Goal: Task Accomplishment & Management: Complete application form

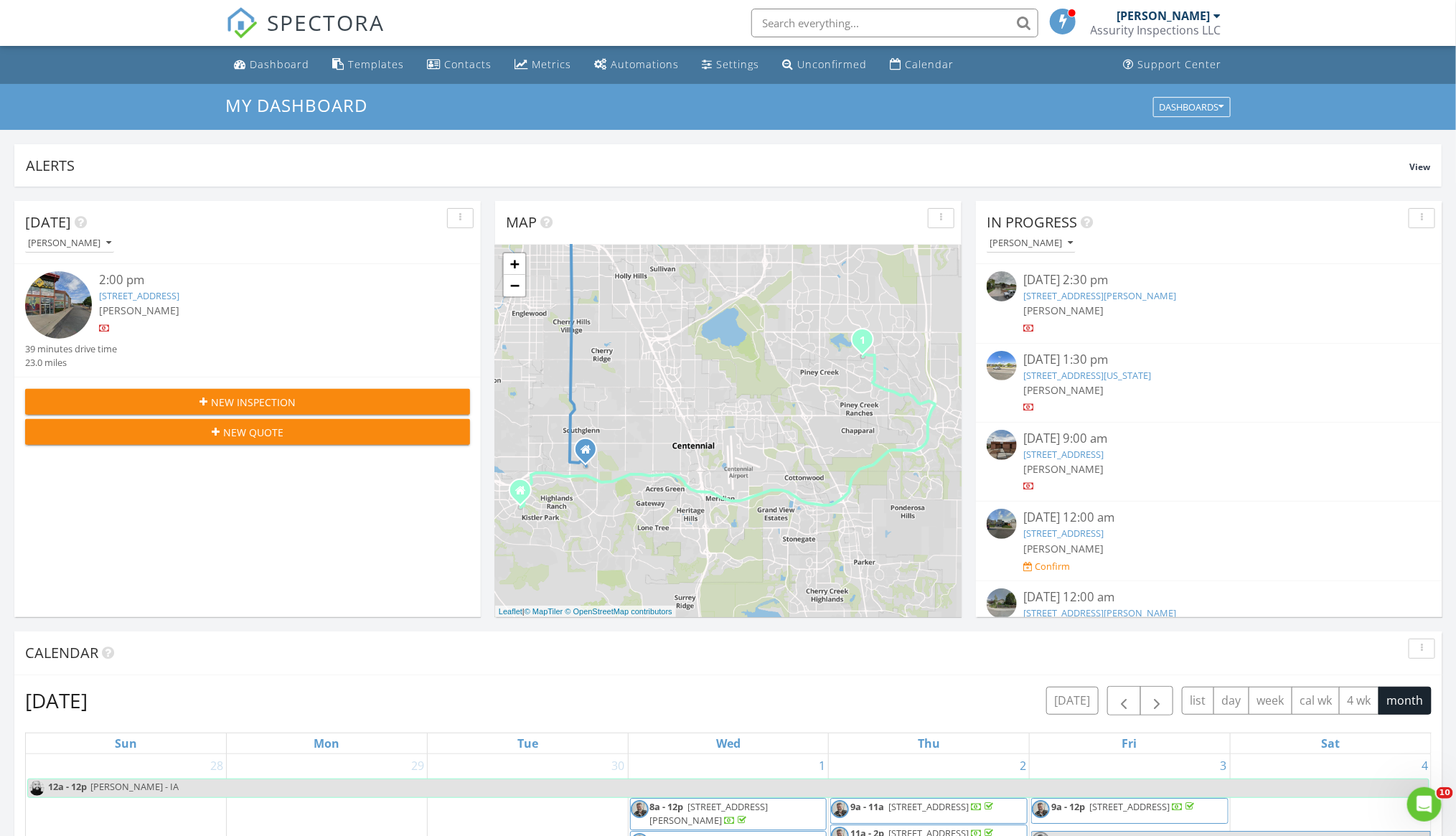
click at [1187, 21] on div "[PERSON_NAME]" at bounding box center [1164, 15] width 94 height 14
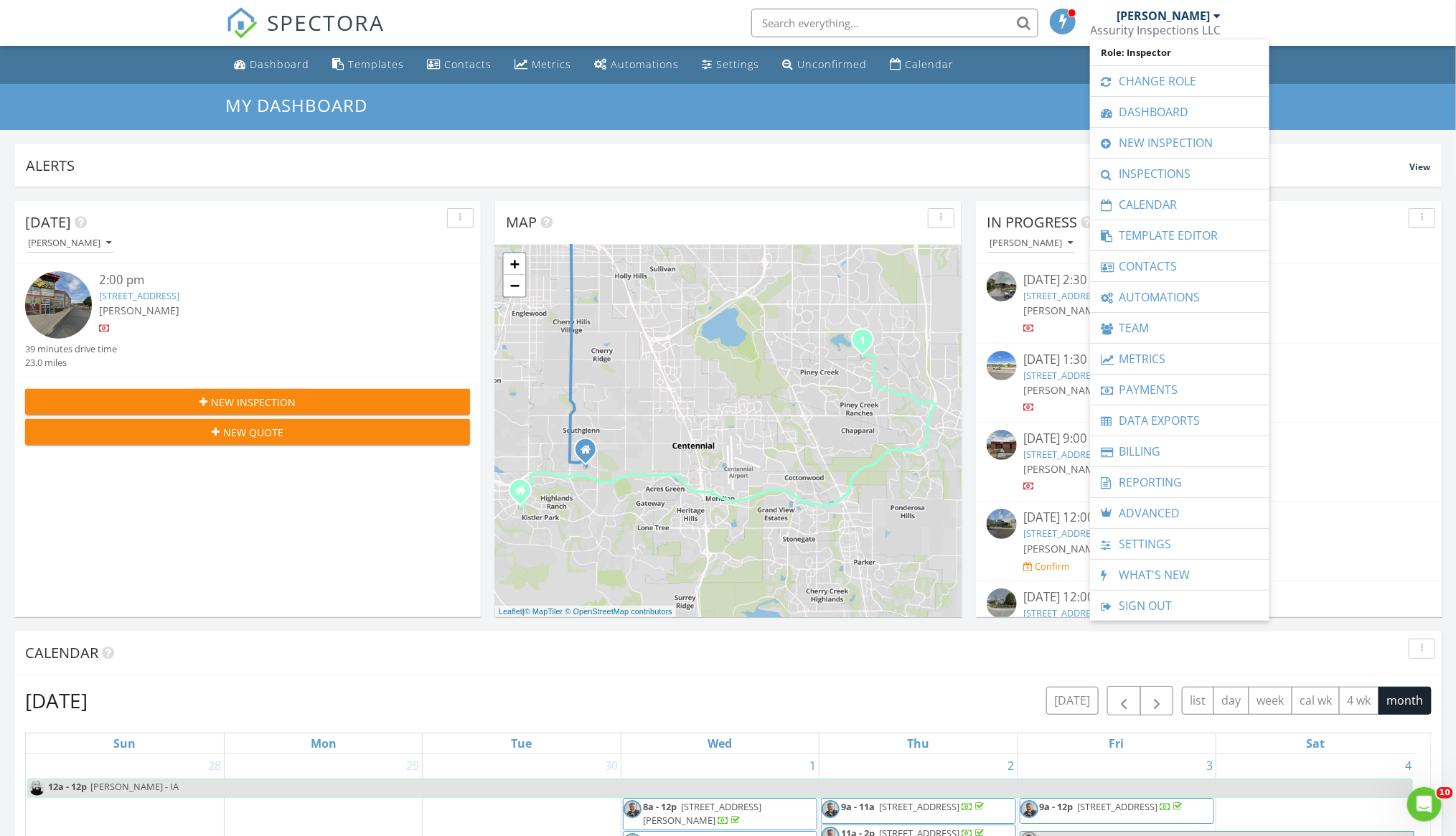
click at [1120, 147] on link "New Inspection" at bounding box center [1179, 143] width 165 height 31
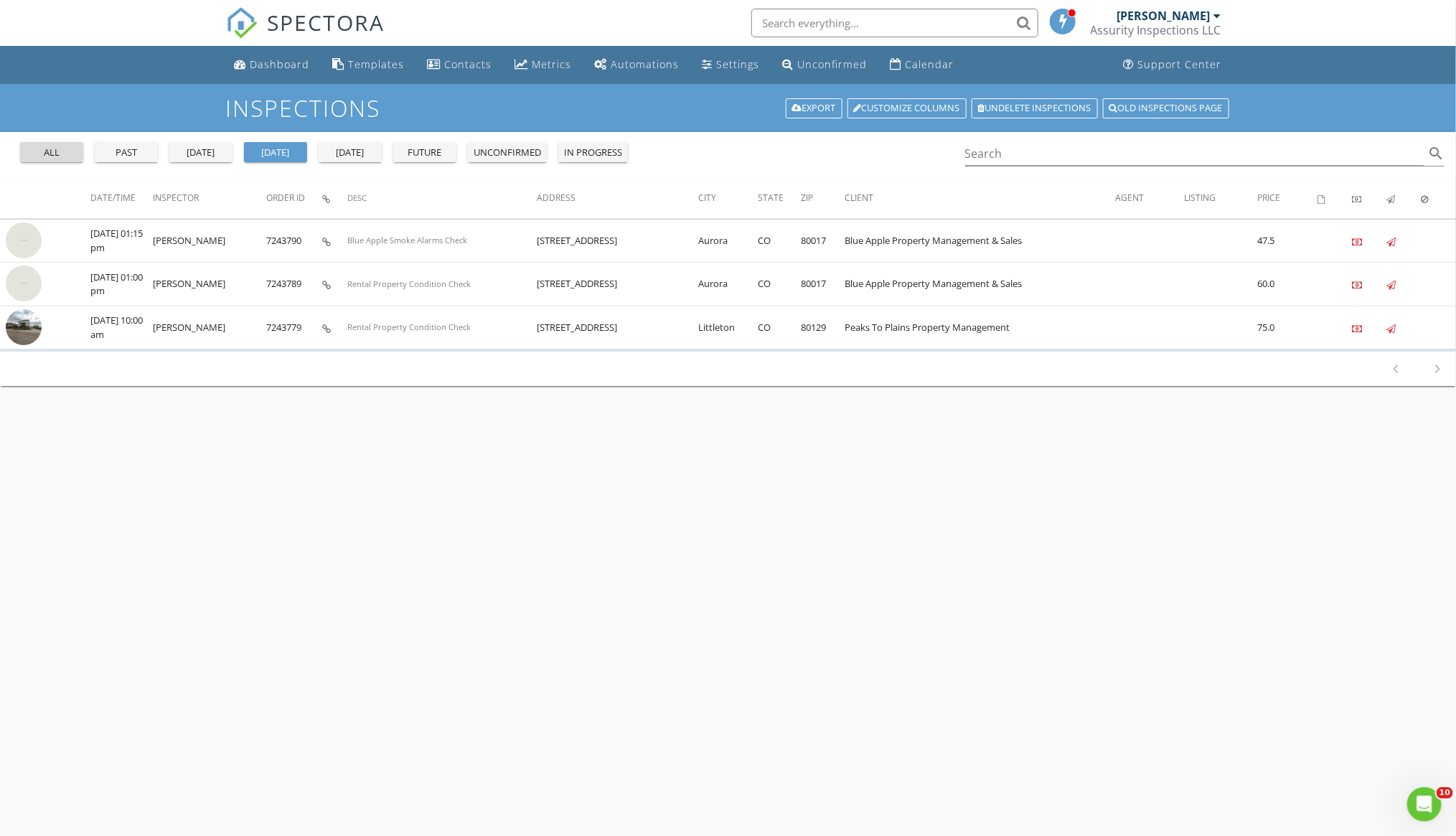
click at [64, 142] on button "all" at bounding box center [52, 152] width 63 height 20
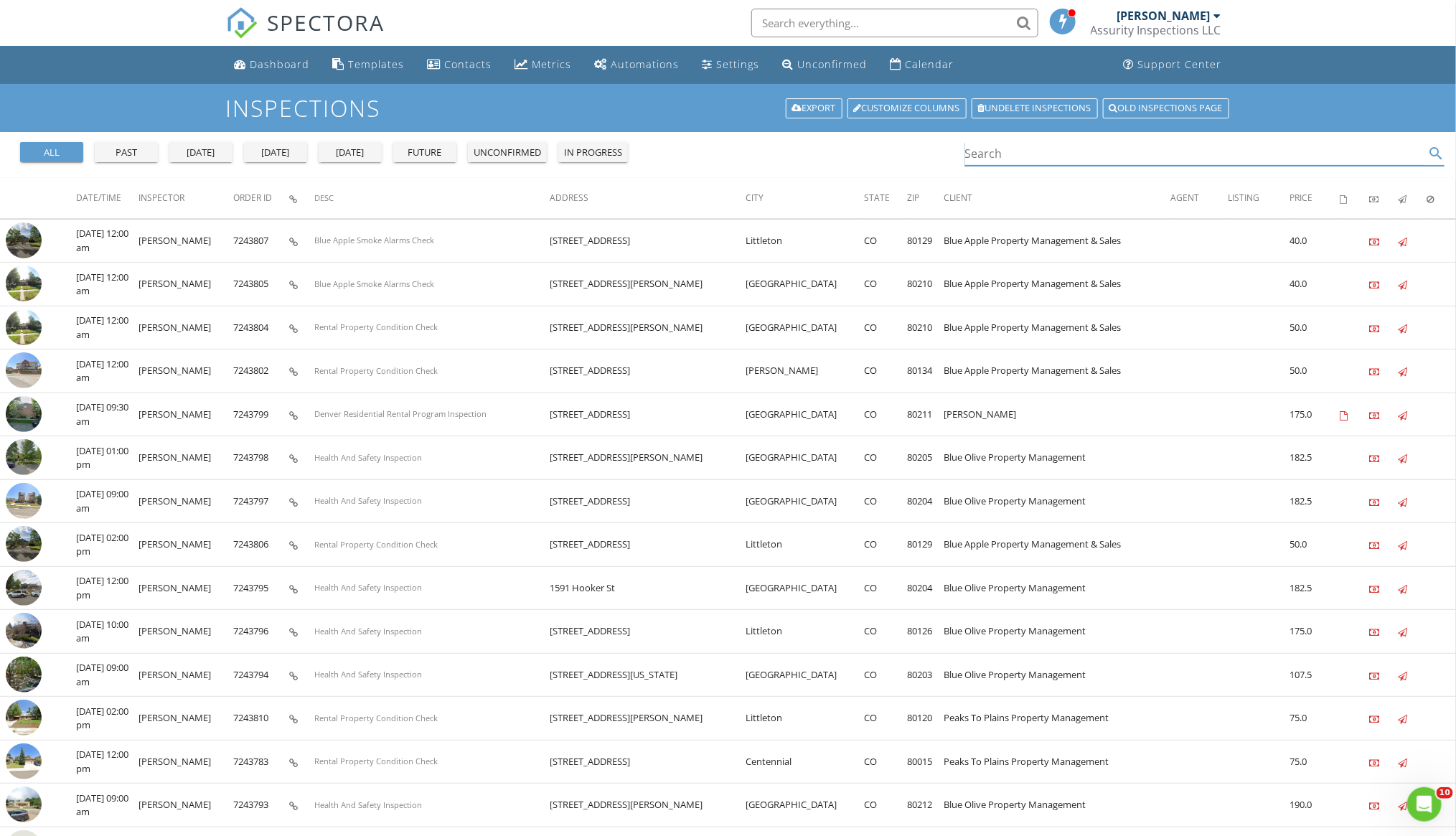
click at [1011, 161] on input "Search" at bounding box center [1196, 154] width 460 height 24
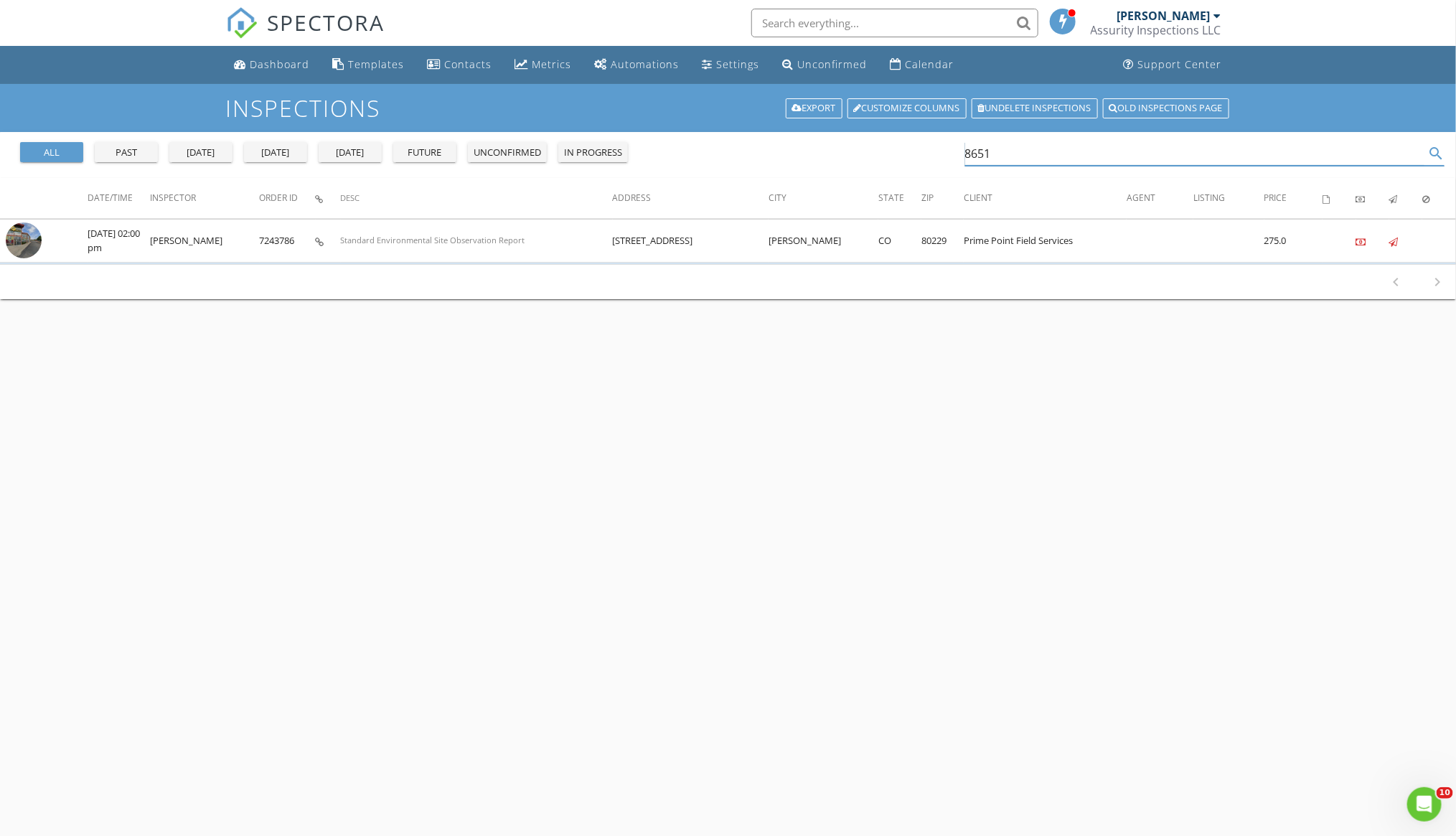
type input "8651"
click at [281, 162] on div "all past yesterday today tomorrow future unconfirmed in progress" at bounding box center [323, 149] width 619 height 34
click at [281, 157] on div "today" at bounding box center [276, 153] width 52 height 14
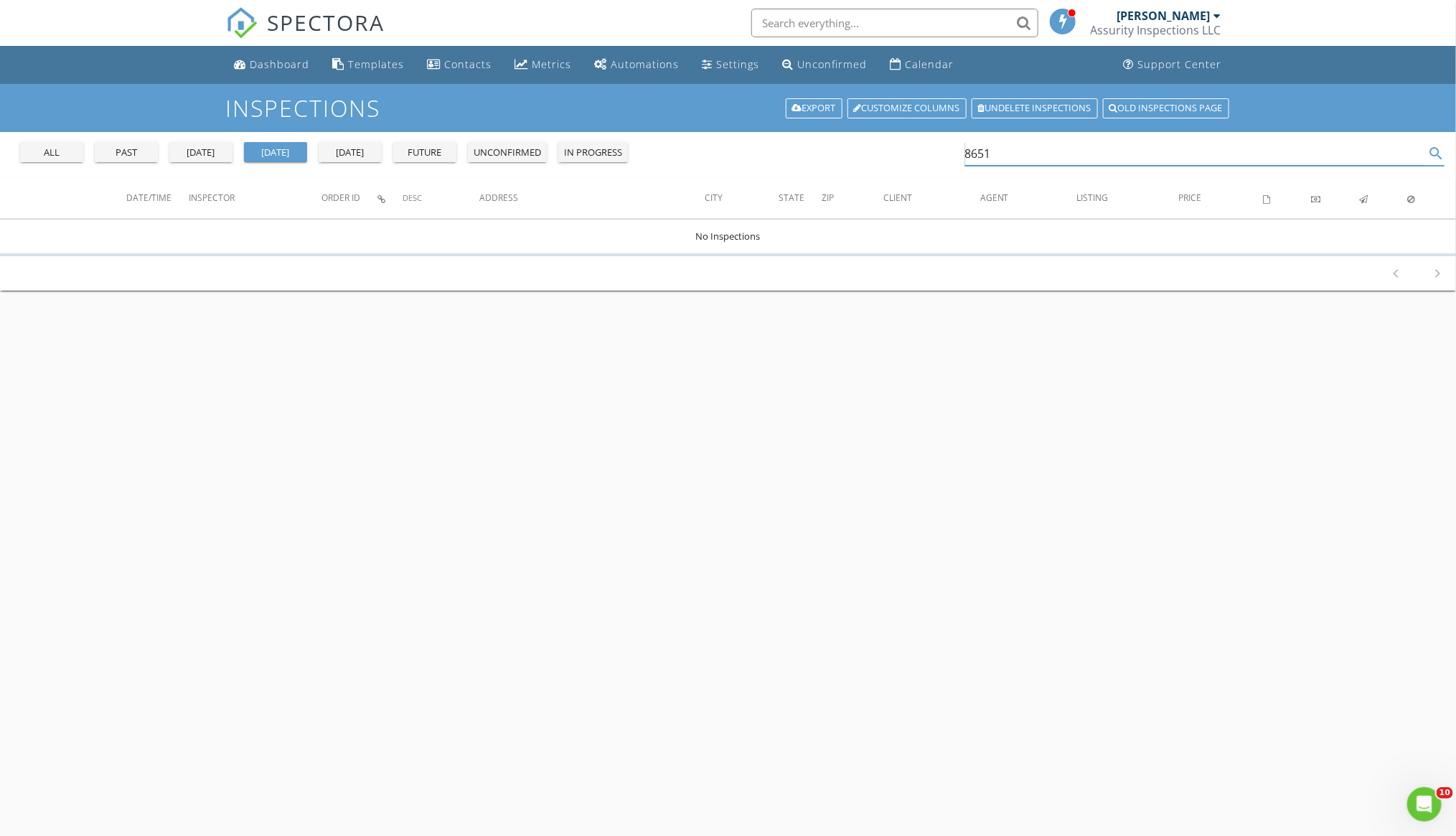
drag, startPoint x: 1002, startPoint y: 153, endPoint x: 937, endPoint y: 142, distance: 65.9
click at [937, 142] on div "all past yesterday today tomorrow future unconfirmed in progress 8651 search" at bounding box center [728, 155] width 1456 height 46
